Goal: Information Seeking & Learning: Learn about a topic

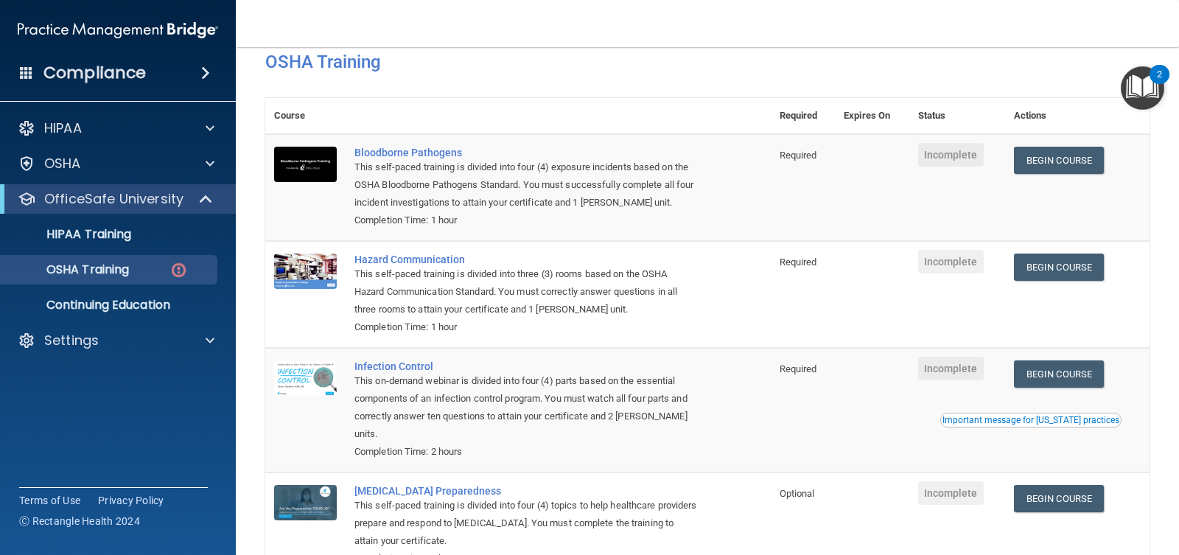
scroll to position [62, 0]
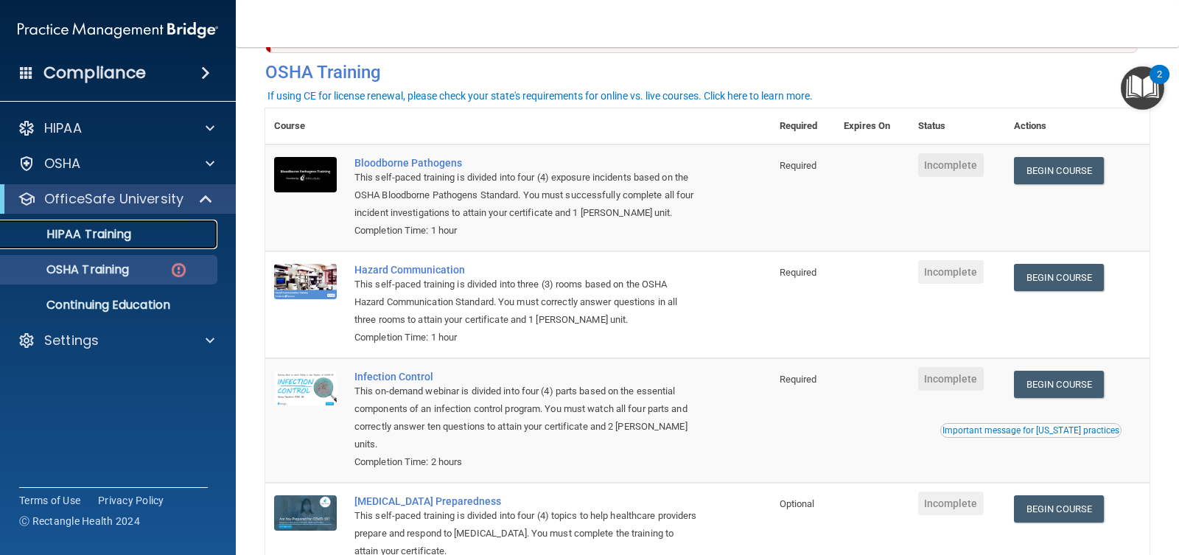
click at [164, 231] on div "HIPAA Training" at bounding box center [110, 234] width 201 height 15
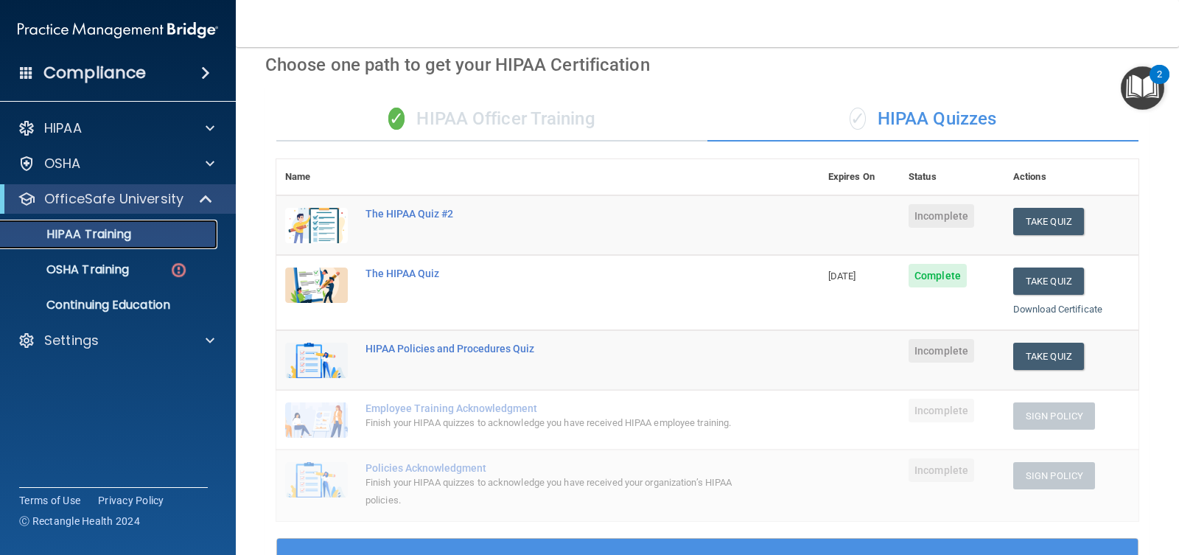
scroll to position [61, 0]
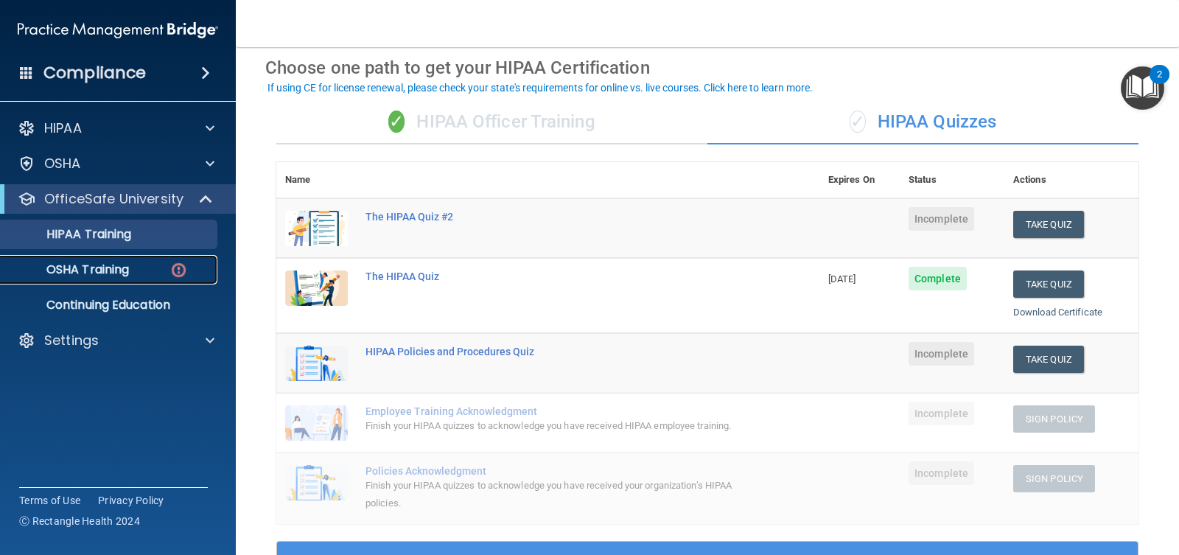
click at [88, 274] on p "OSHA Training" at bounding box center [69, 269] width 119 height 15
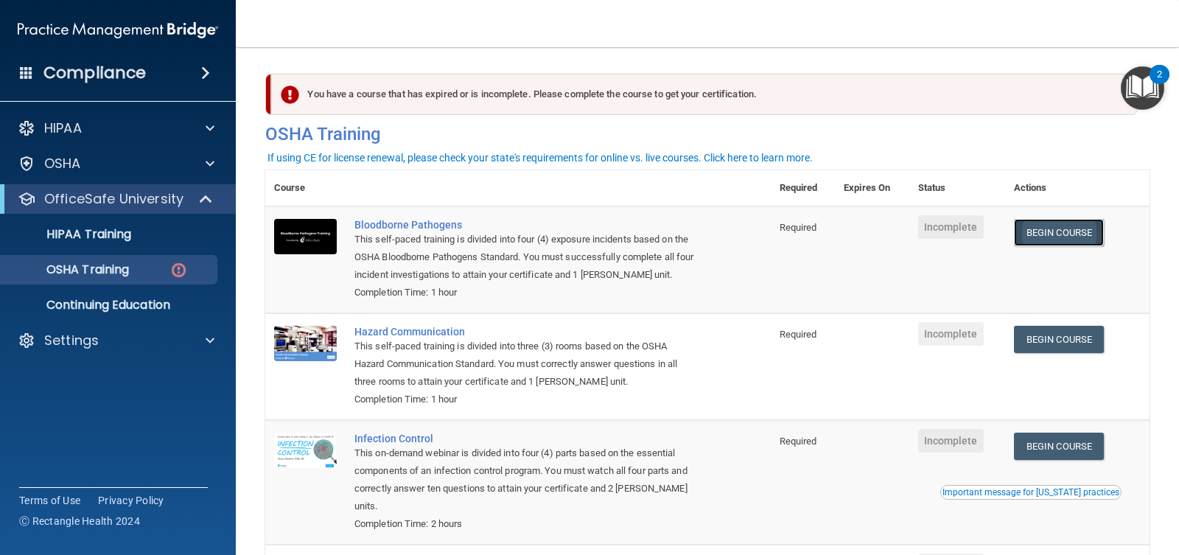
click at [1038, 231] on link "Begin Course" at bounding box center [1059, 232] width 90 height 27
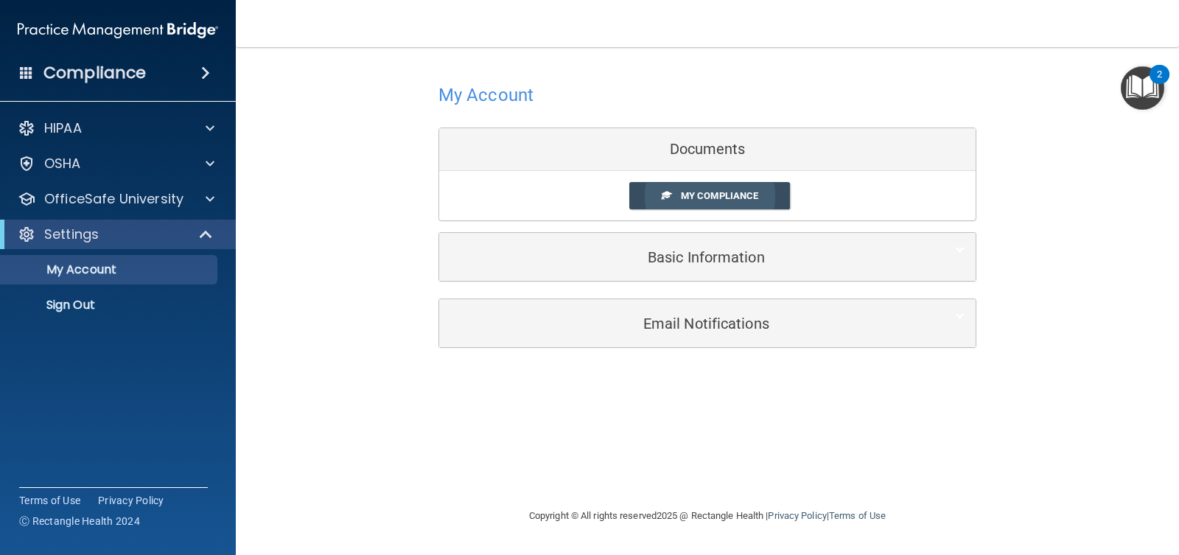
click at [715, 194] on span "My Compliance" at bounding box center [719, 195] width 77 height 11
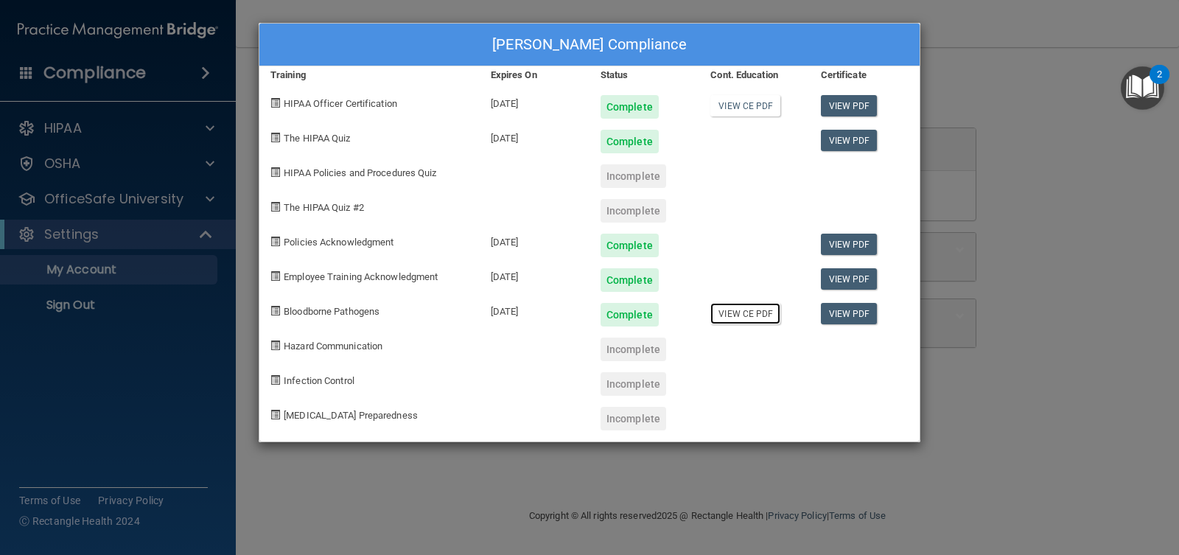
click at [763, 315] on link "View CE PDF" at bounding box center [745, 313] width 70 height 21
click at [636, 351] on div "Incomplete" at bounding box center [633, 349] width 66 height 24
click at [365, 345] on span "Hazard Communication" at bounding box center [333, 345] width 99 height 11
click at [160, 239] on div "[PERSON_NAME] Compliance Training Expires On Status Cont. Education Certificate…" at bounding box center [589, 277] width 1179 height 555
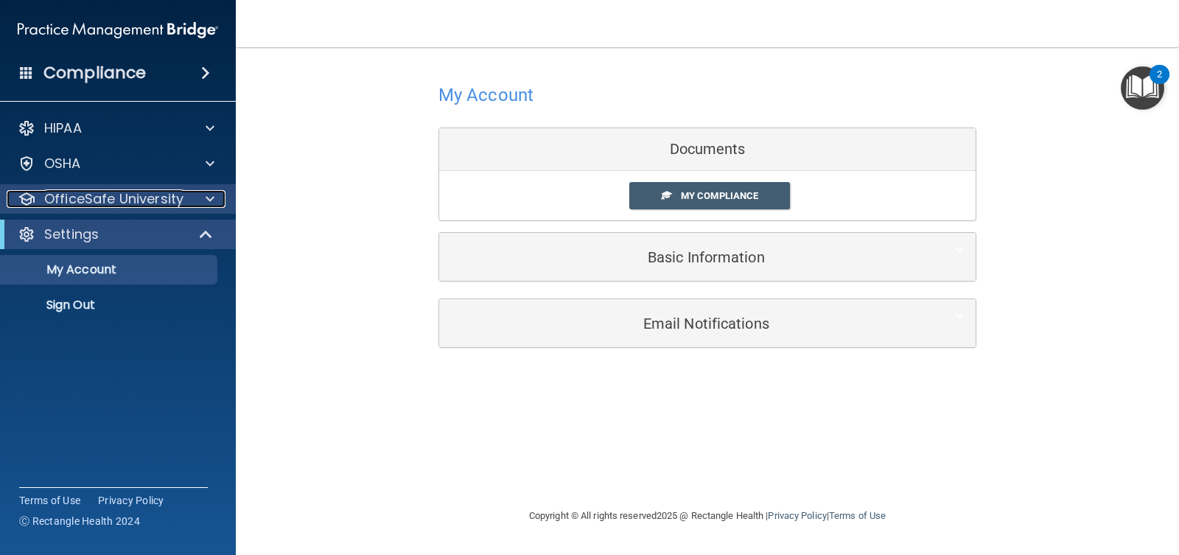
click at [214, 200] on div at bounding box center [207, 199] width 37 height 18
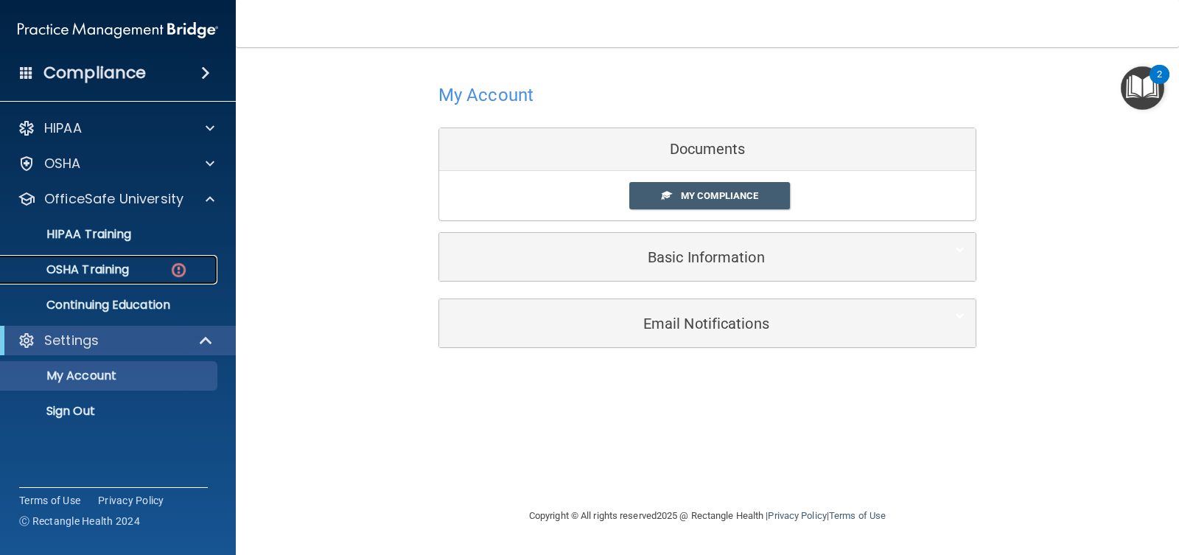
click at [156, 278] on link "OSHA Training" at bounding box center [101, 269] width 232 height 29
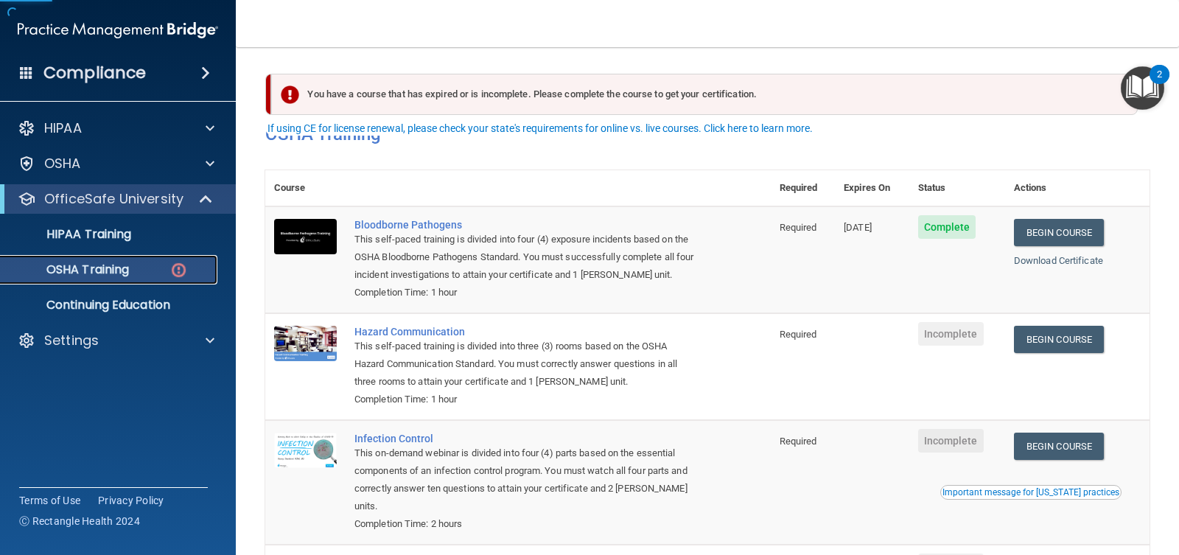
scroll to position [136, 0]
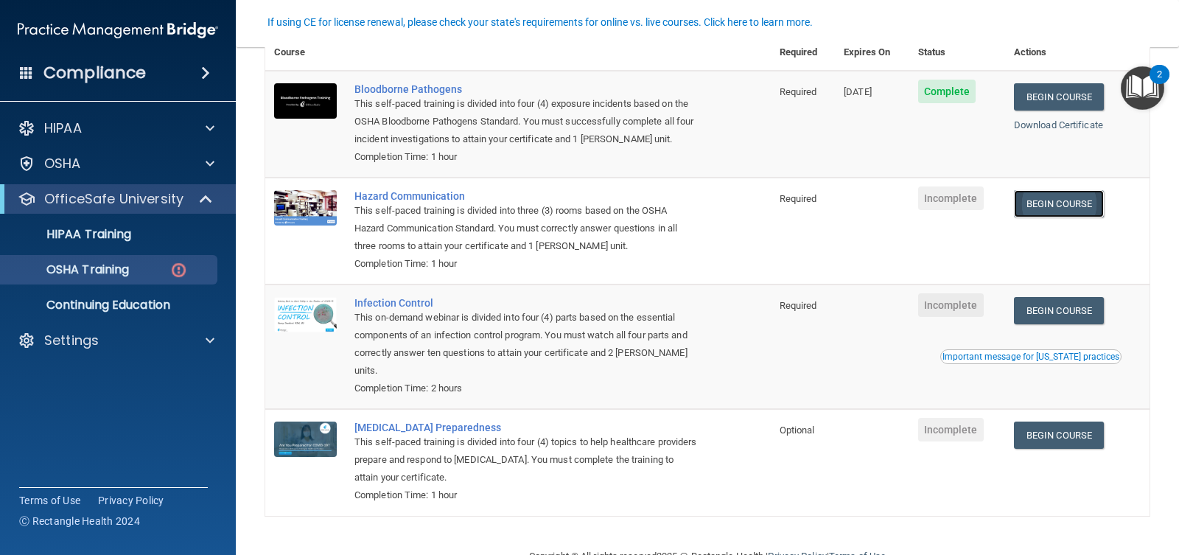
click at [1094, 206] on link "Begin Course" at bounding box center [1059, 203] width 90 height 27
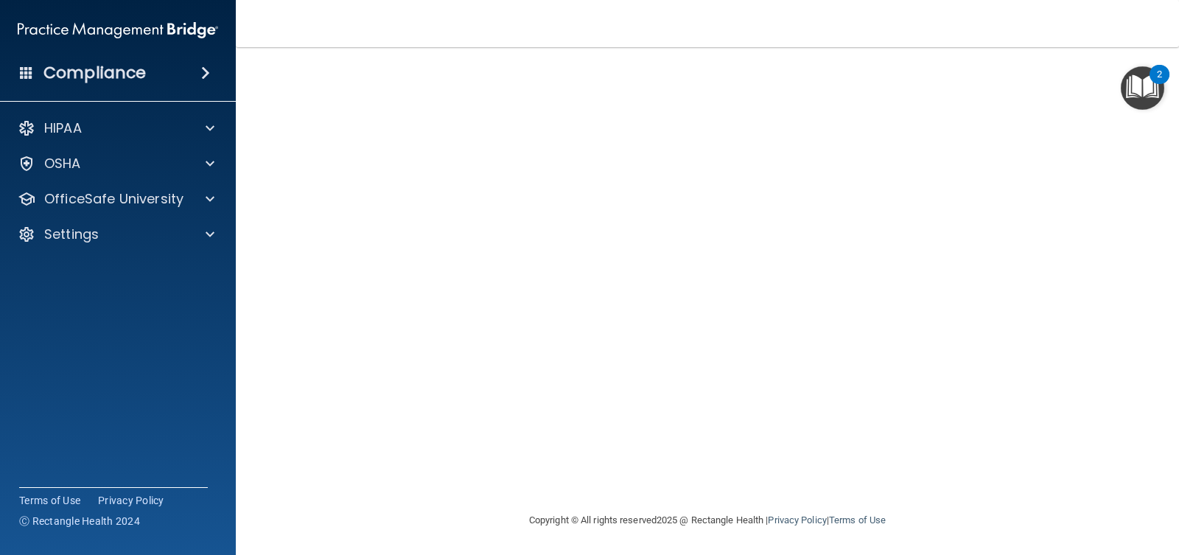
scroll to position [57, 0]
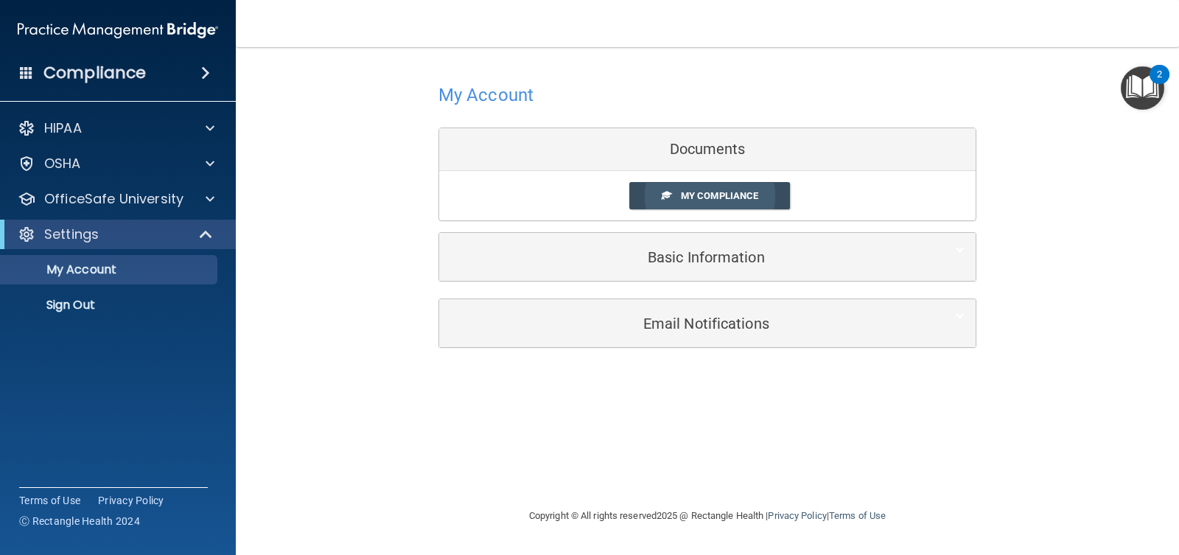
click at [693, 199] on span "My Compliance" at bounding box center [719, 195] width 77 height 11
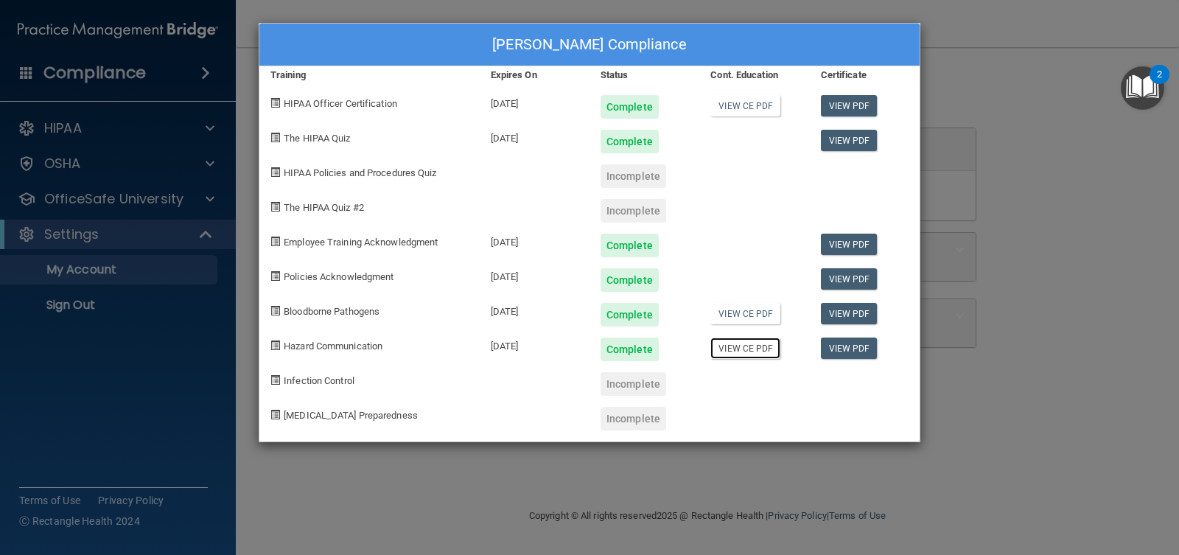
click at [740, 346] on link "View CE PDF" at bounding box center [745, 347] width 70 height 21
